Goal: Navigation & Orientation: Go to known website

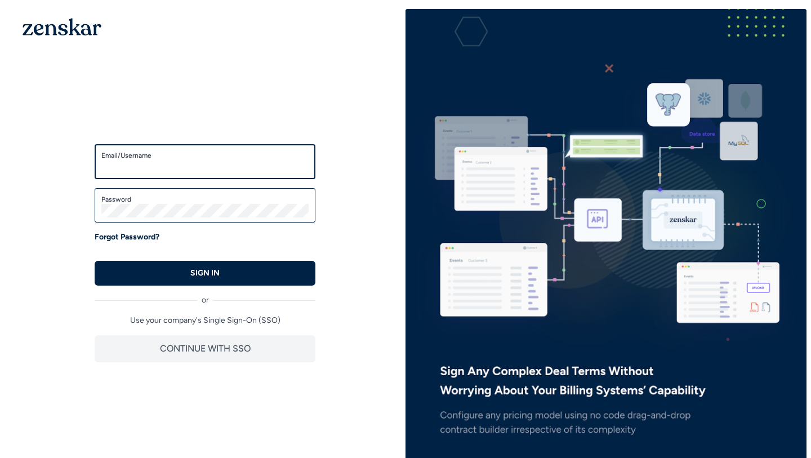
type input "**********"
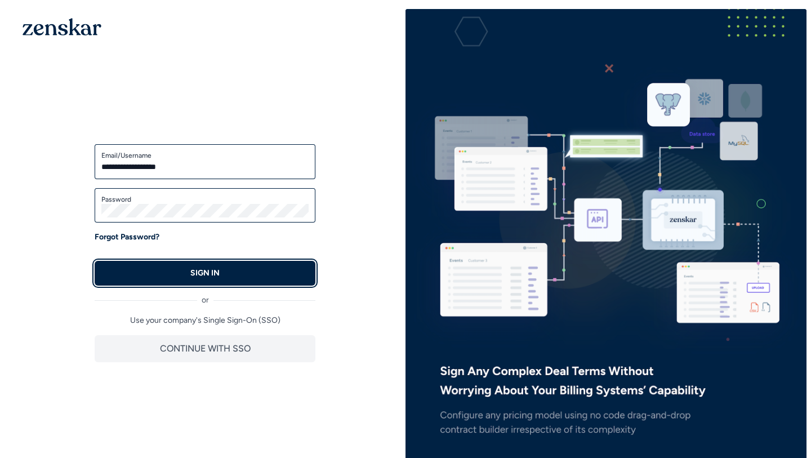
click at [188, 274] on button "SIGN IN" at bounding box center [205, 273] width 221 height 25
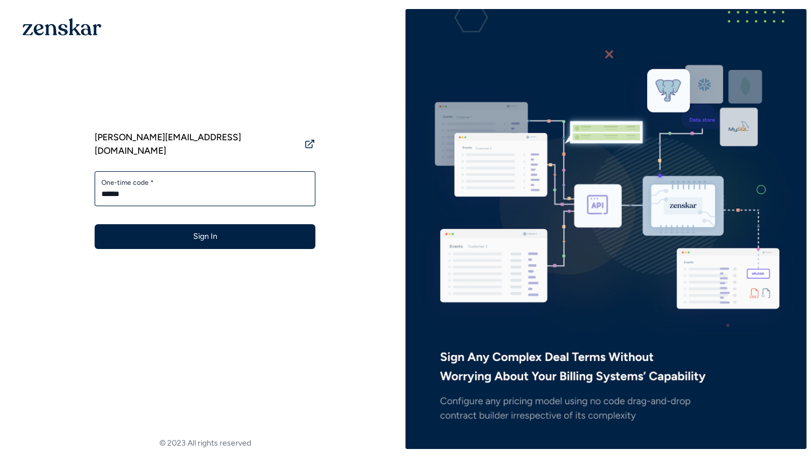
type input "******"
click at [95, 224] on button "Sign In" at bounding box center [205, 236] width 221 height 25
